Goal: Unclear

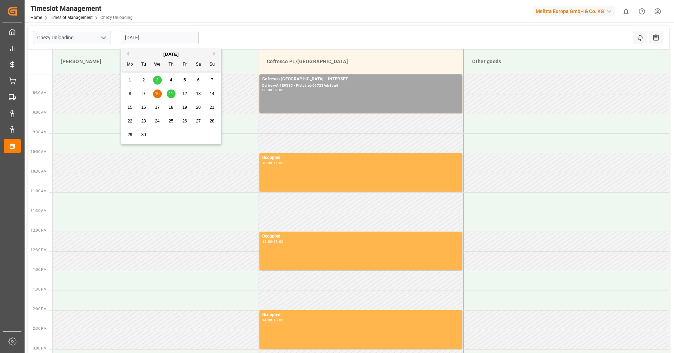
click at [158, 95] on span "10" at bounding box center [157, 93] width 5 height 5
